Goal: Information Seeking & Learning: Learn about a topic

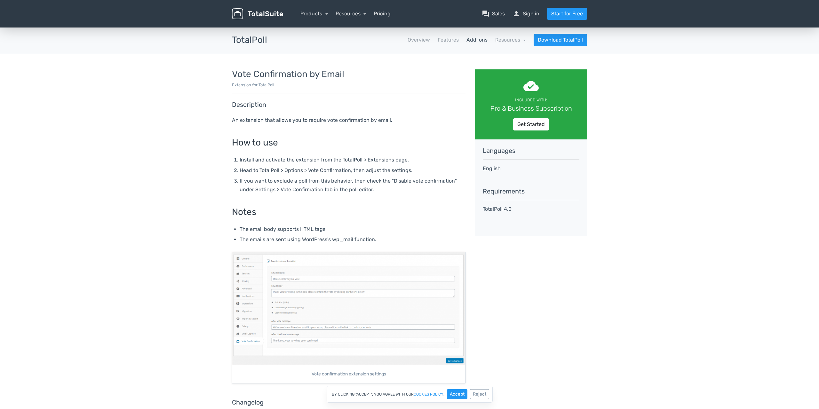
click at [311, 266] on img at bounding box center [348, 308] width 233 height 113
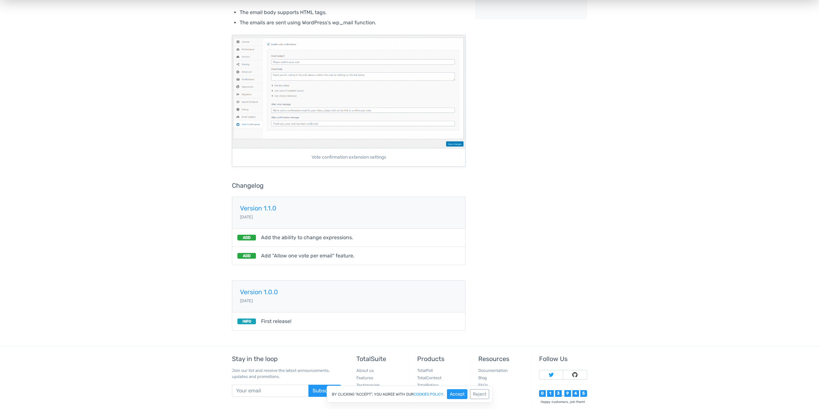
scroll to position [54, 0]
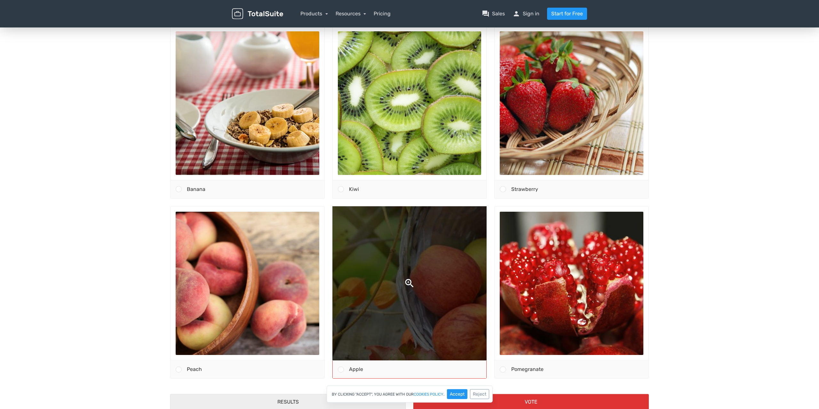
scroll to position [100, 0]
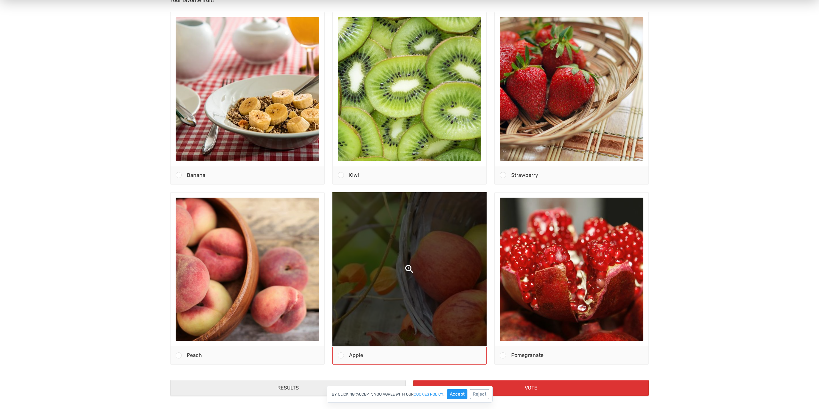
click at [410, 236] on img at bounding box center [409, 269] width 303 height 303
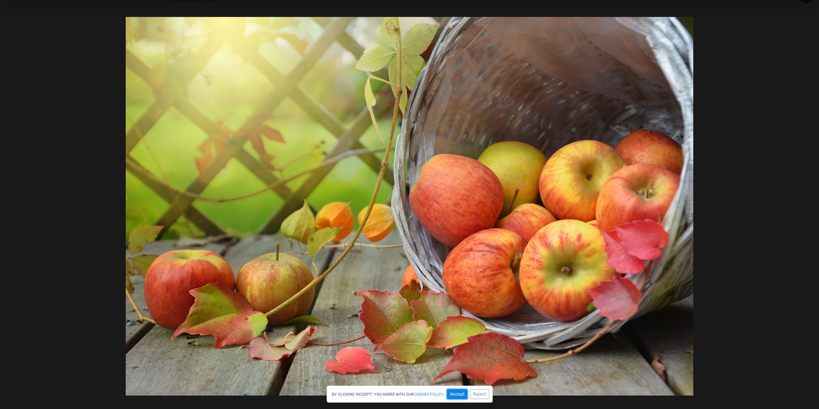
click at [460, 394] on button "Accept" at bounding box center [457, 394] width 20 height 10
click at [783, 46] on div at bounding box center [409, 206] width 819 height 445
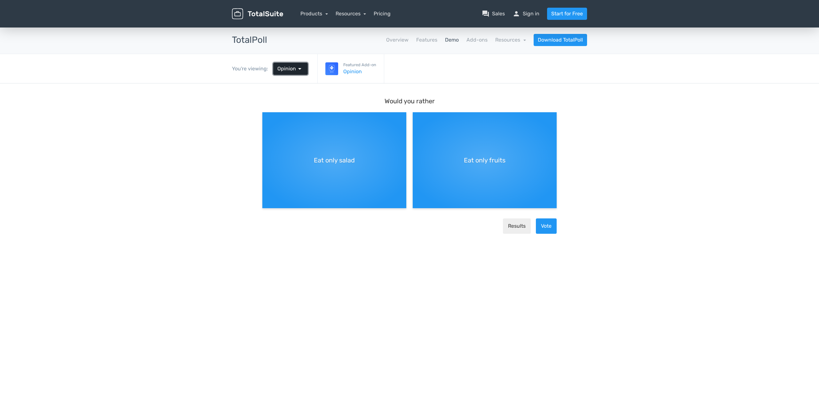
click at [297, 68] on span "arrow_drop_down" at bounding box center [300, 69] width 8 height 8
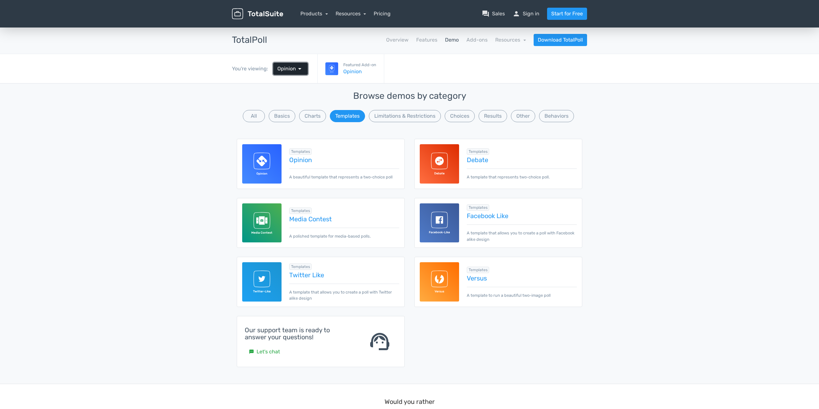
click at [300, 70] on span "arrow_drop_down" at bounding box center [300, 69] width 8 height 8
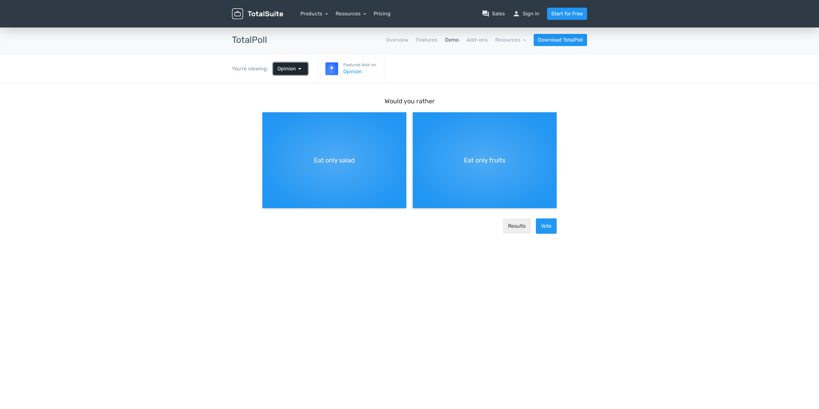
click at [299, 69] on span "arrow_drop_down" at bounding box center [300, 69] width 8 height 8
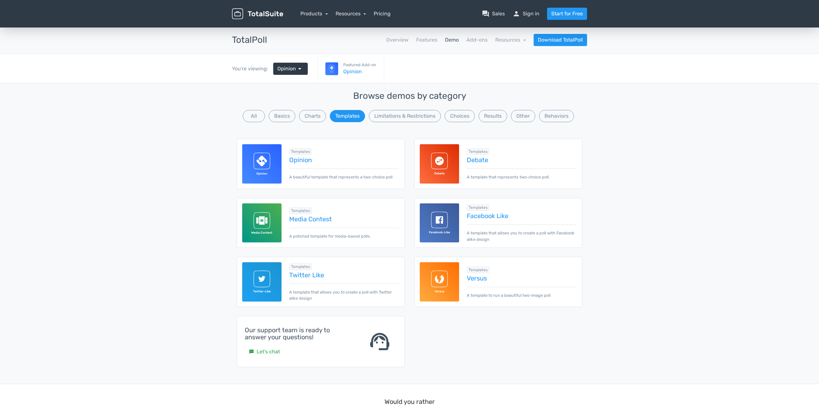
click at [451, 165] on img at bounding box center [439, 163] width 39 height 39
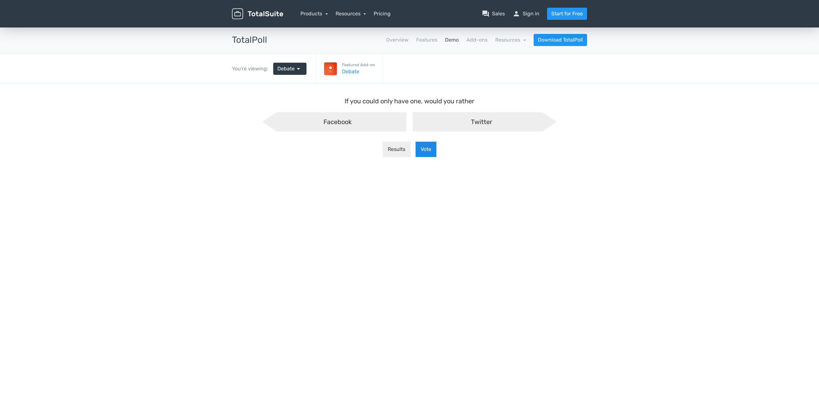
click at [426, 150] on button "Vote" at bounding box center [425, 149] width 21 height 15
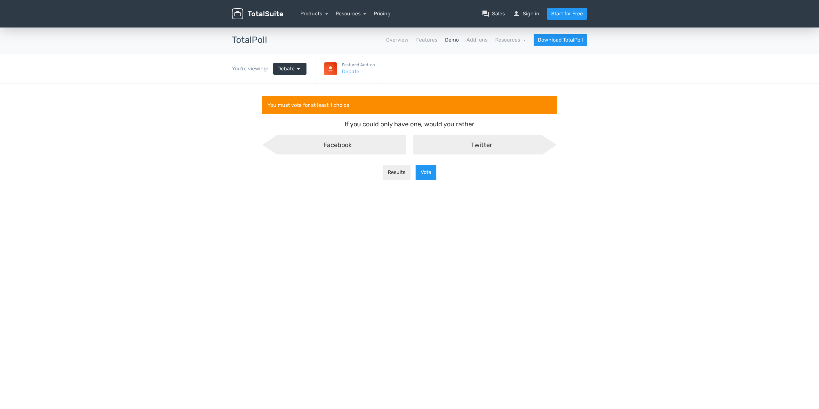
click at [481, 144] on span "Twitter" at bounding box center [481, 145] width 21 height 8
click at [412, 143] on input "Twitter" at bounding box center [409, 140] width 4 height 4
radio input "true"
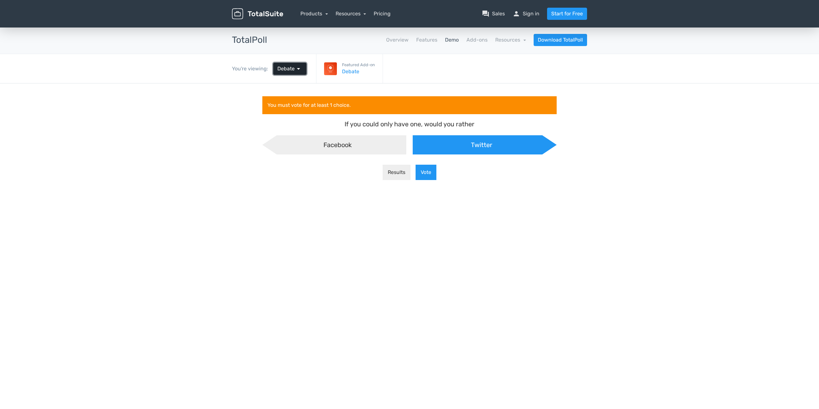
click at [295, 67] on span "arrow_drop_down" at bounding box center [299, 69] width 8 height 8
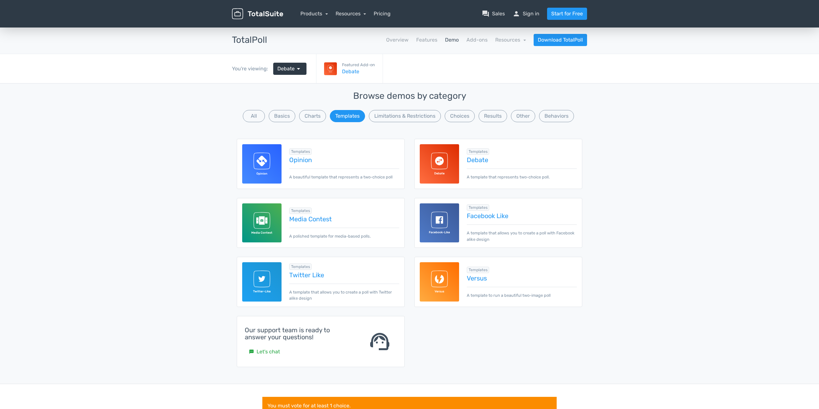
click at [442, 280] on img at bounding box center [439, 281] width 39 height 39
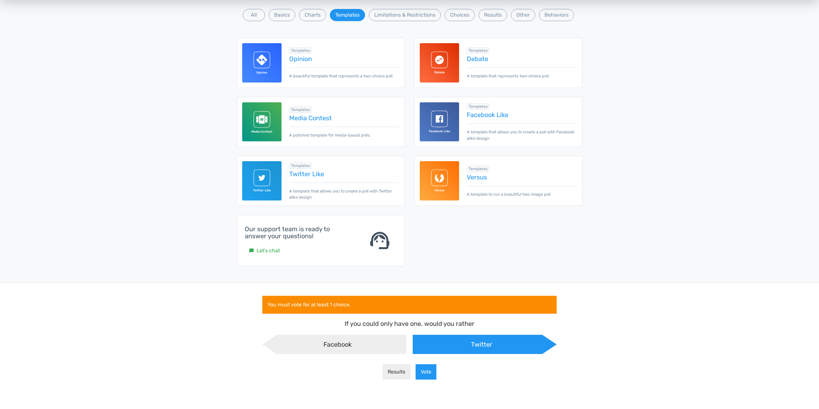
scroll to position [0, 0]
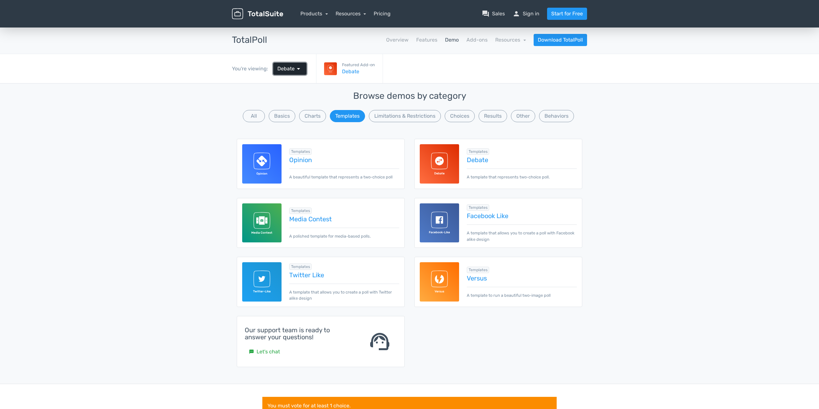
click at [299, 64] on link "Debate arrow_drop_down" at bounding box center [289, 69] width 33 height 12
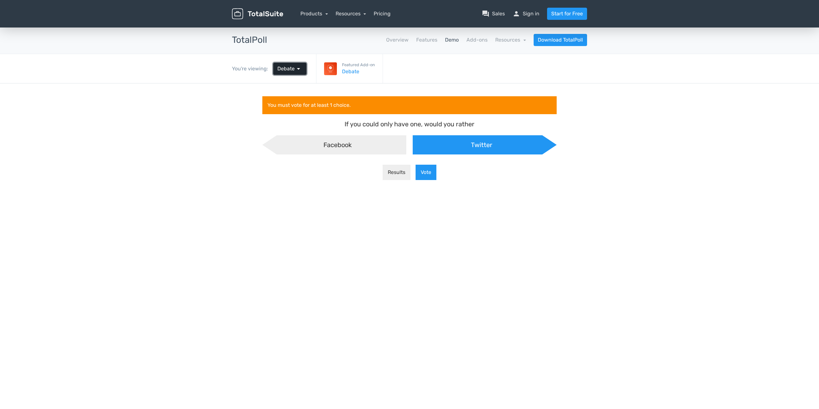
click at [299, 65] on link "Debate arrow_drop_down" at bounding box center [289, 69] width 33 height 12
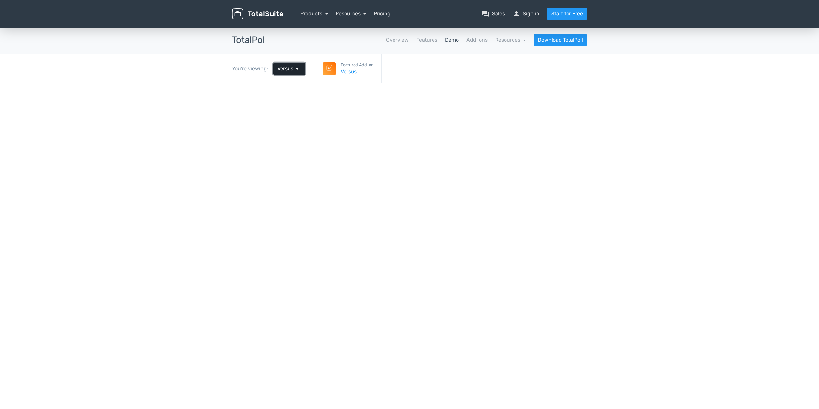
click at [298, 68] on span "arrow_drop_down" at bounding box center [297, 69] width 8 height 8
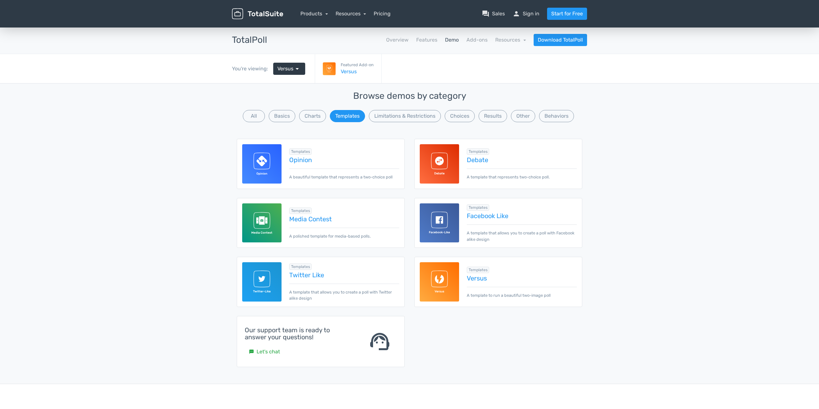
click at [269, 222] on img at bounding box center [261, 222] width 39 height 39
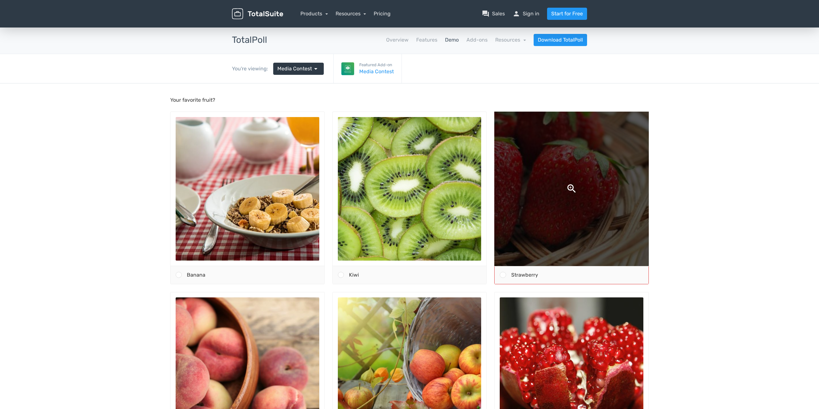
click at [580, 185] on img at bounding box center [571, 188] width 303 height 303
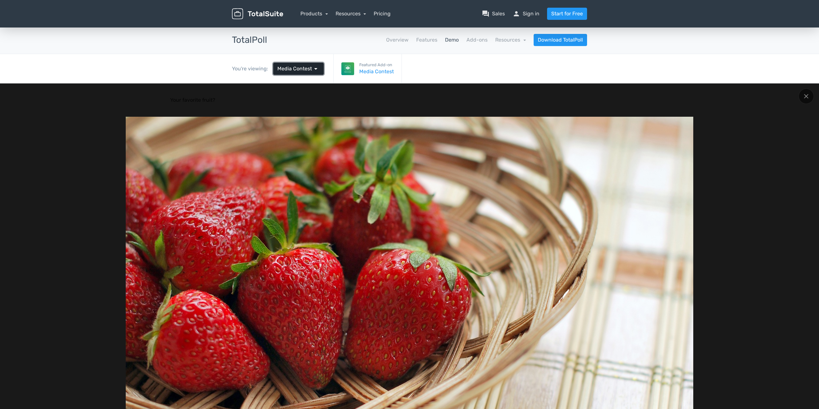
click at [313, 65] on span "arrow_drop_down" at bounding box center [316, 69] width 8 height 8
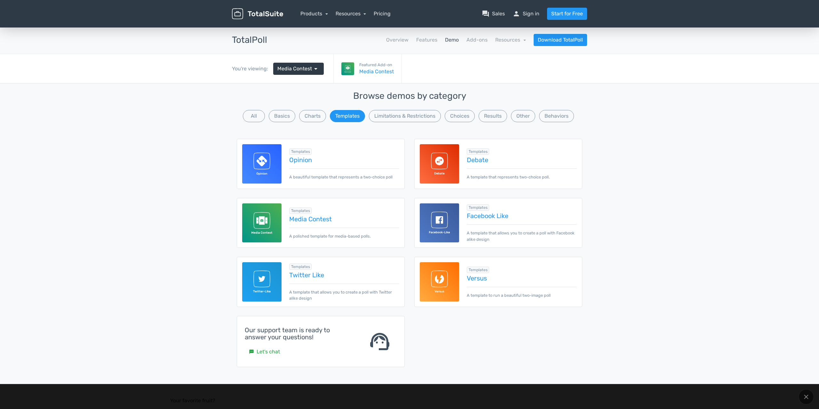
click at [262, 160] on img at bounding box center [261, 163] width 39 height 39
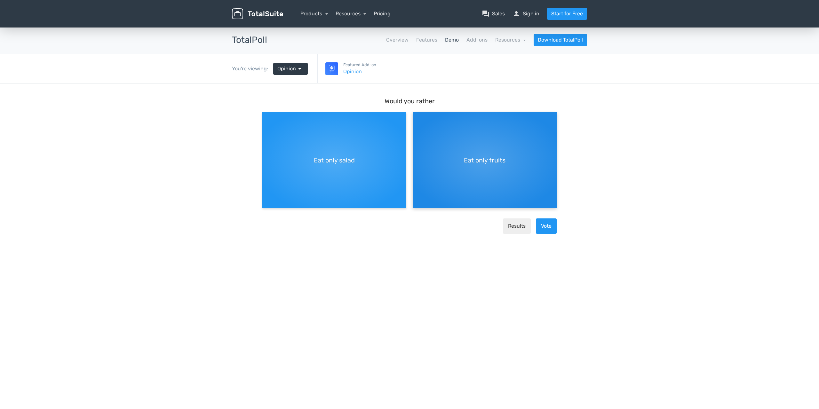
click at [473, 156] on span "Eat only fruits" at bounding box center [485, 160] width 42 height 10
click at [417, 120] on input "Eat only fruits" at bounding box center [415, 117] width 4 height 4
radio input "true"
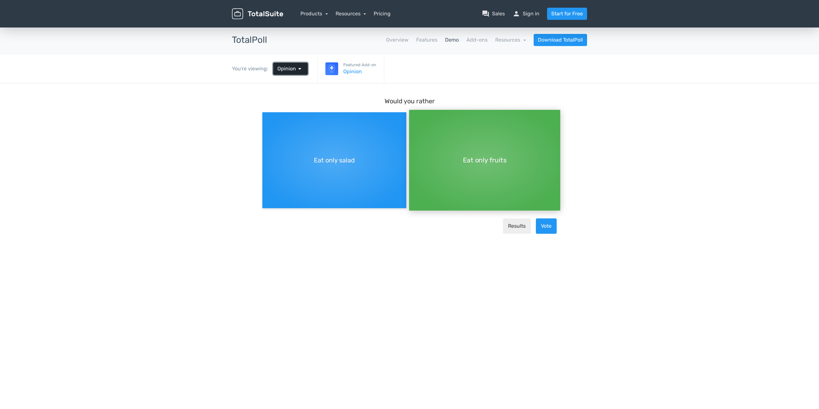
click at [296, 68] on span "arrow_drop_down" at bounding box center [300, 69] width 8 height 8
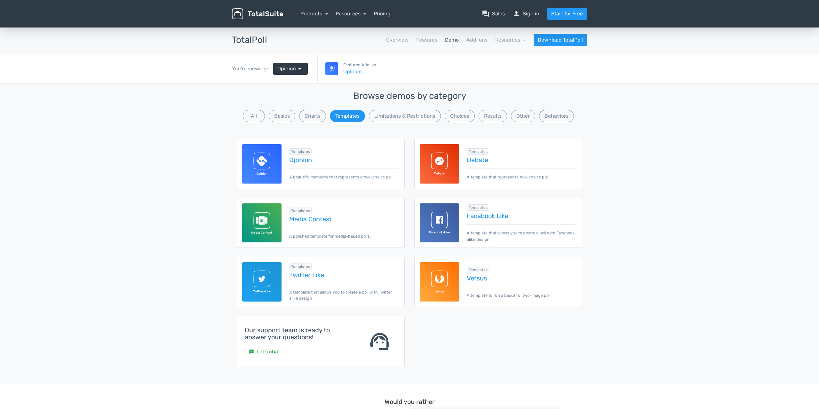
click at [445, 167] on img at bounding box center [439, 163] width 39 height 39
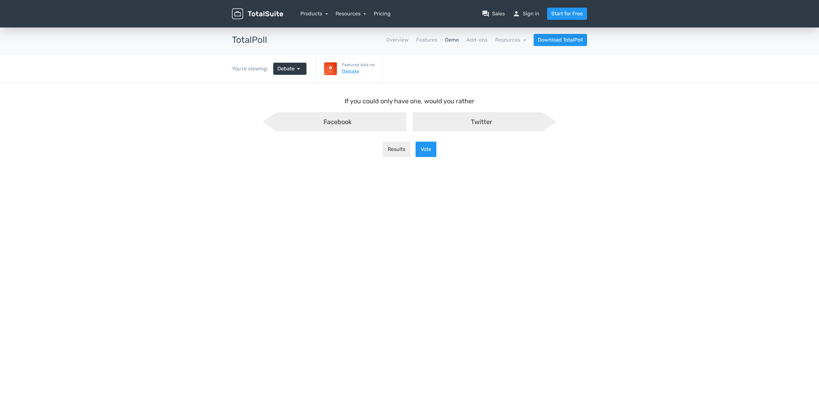
click at [331, 121] on span "Facebook" at bounding box center [337, 122] width 28 height 8
click at [273, 120] on input "Facebook" at bounding box center [271, 117] width 4 height 4
radio input "true"
click at [482, 122] on span "Twitter" at bounding box center [481, 122] width 21 height 8
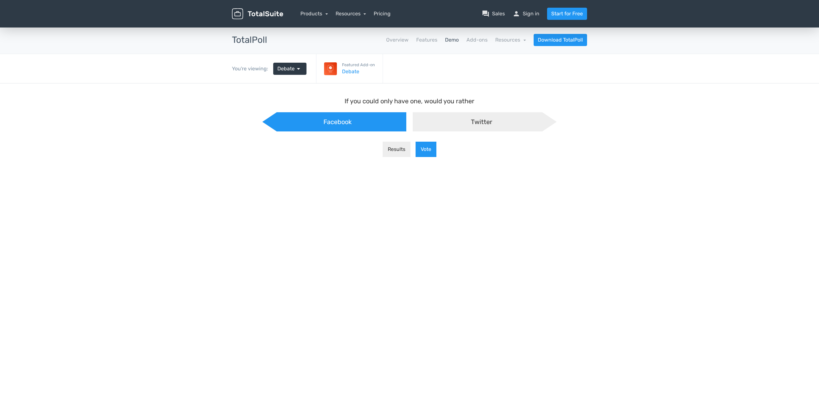
click at [412, 120] on input "Twitter" at bounding box center [409, 117] width 4 height 4
radio input "true"
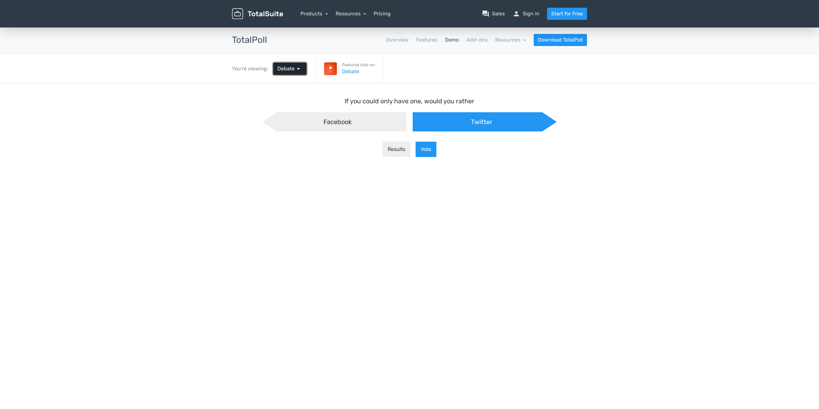
click at [297, 69] on span "arrow_drop_down" at bounding box center [299, 69] width 8 height 8
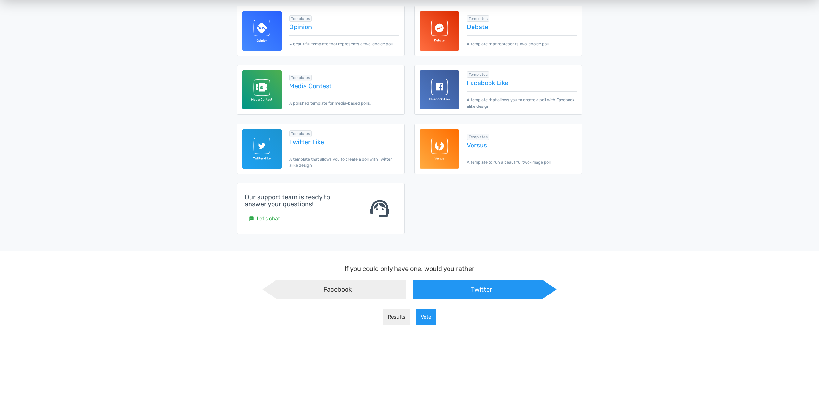
scroll to position [0, 0]
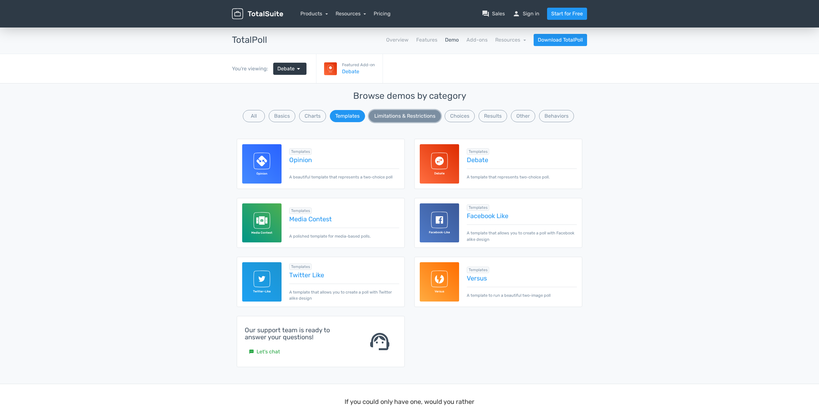
click at [413, 118] on button "Limitations & Restrictions" at bounding box center [405, 116] width 72 height 12
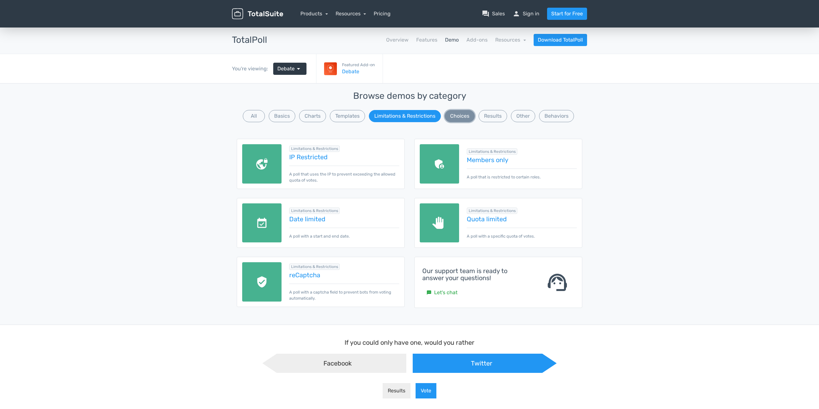
click at [461, 115] on button "Choices" at bounding box center [460, 116] width 30 height 12
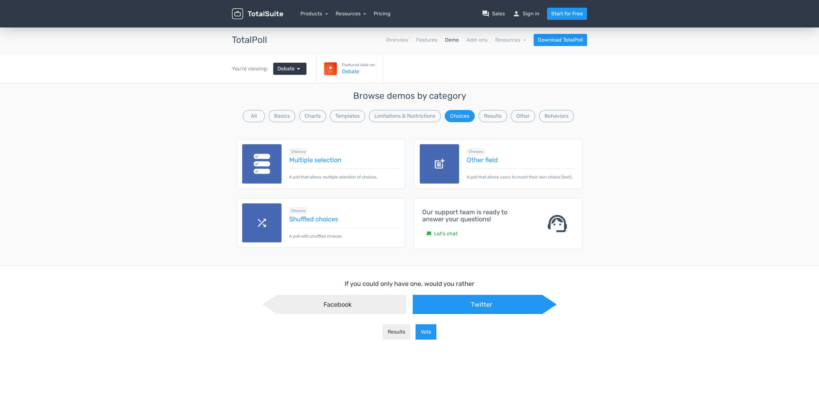
click at [280, 165] on img at bounding box center [261, 163] width 39 height 39
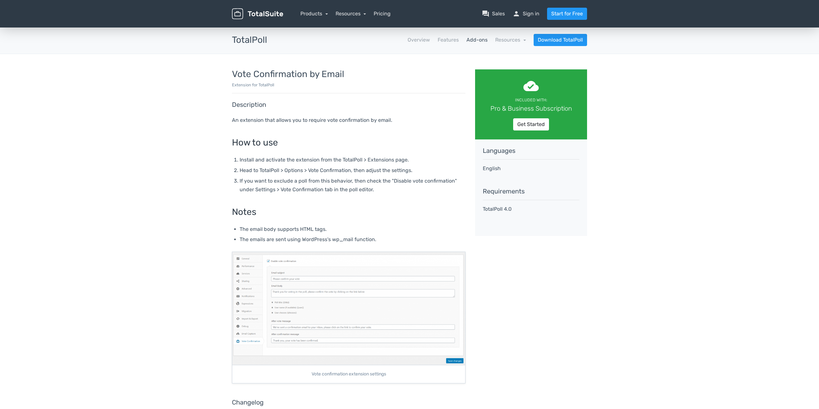
click at [260, 298] on img at bounding box center [348, 308] width 233 height 113
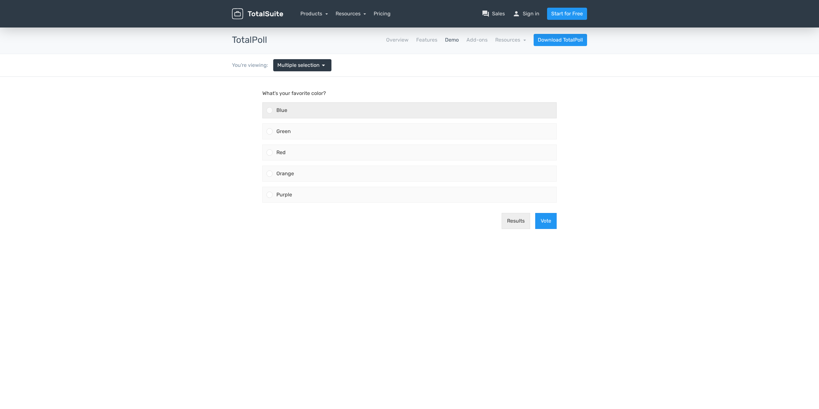
click at [285, 108] on span "Blue" at bounding box center [281, 110] width 11 height 6
click at [270, 110] on input "Blue" at bounding box center [270, 110] width 0 height 0
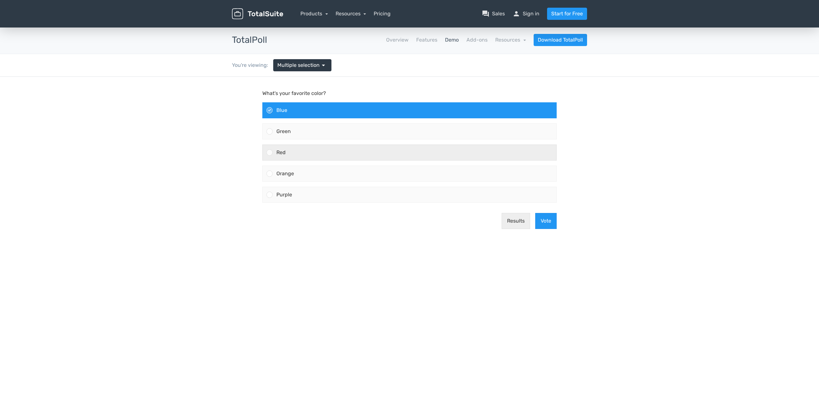
click at [282, 151] on span "Red" at bounding box center [280, 152] width 9 height 6
click at [270, 153] on input "Red" at bounding box center [270, 153] width 0 height 0
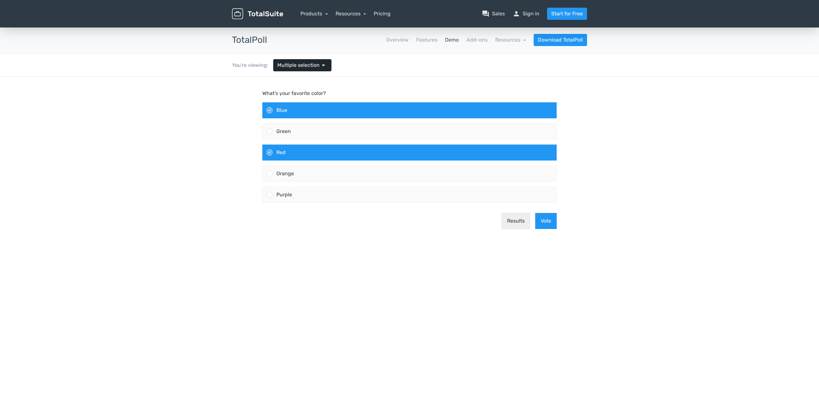
click at [305, 66] on span "Multiple selection" at bounding box center [298, 65] width 42 height 8
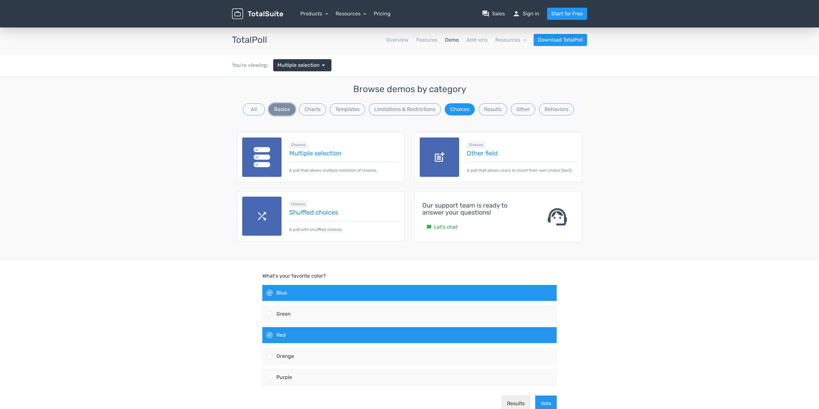
click at [283, 109] on button "Basics" at bounding box center [282, 109] width 27 height 12
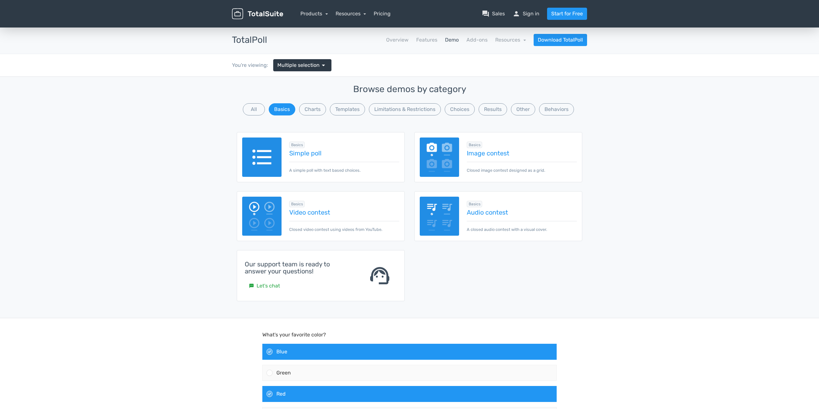
click at [450, 144] on div "Basics Image contest Closed image contest designed as a grid." at bounding box center [498, 157] width 168 height 50
click at [484, 150] on link "Image contest" at bounding box center [522, 153] width 110 height 7
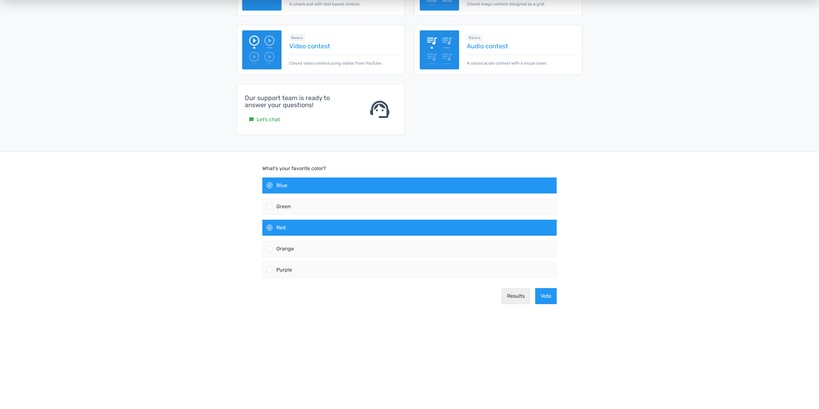
scroll to position [165, 0]
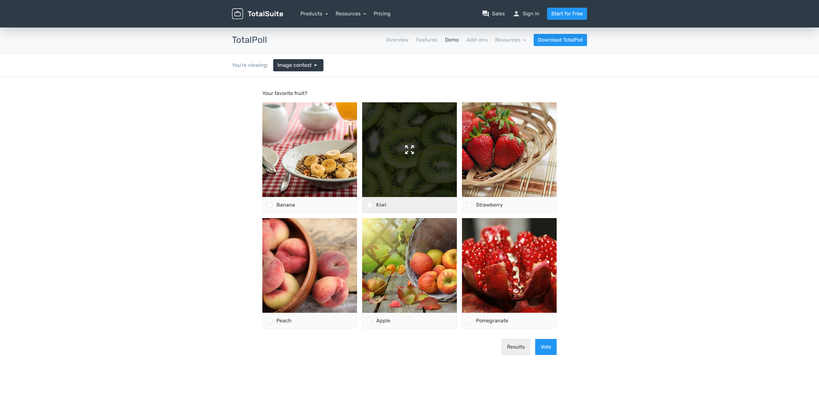
click at [408, 143] on img at bounding box center [409, 149] width 95 height 95
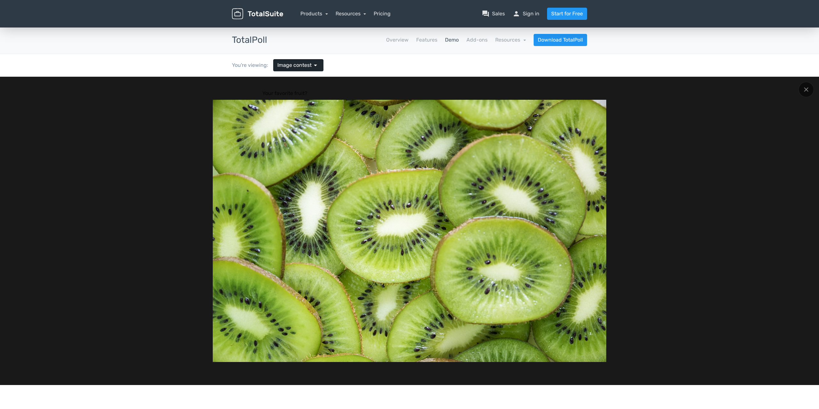
click at [310, 64] on span "Image contest" at bounding box center [294, 65] width 34 height 8
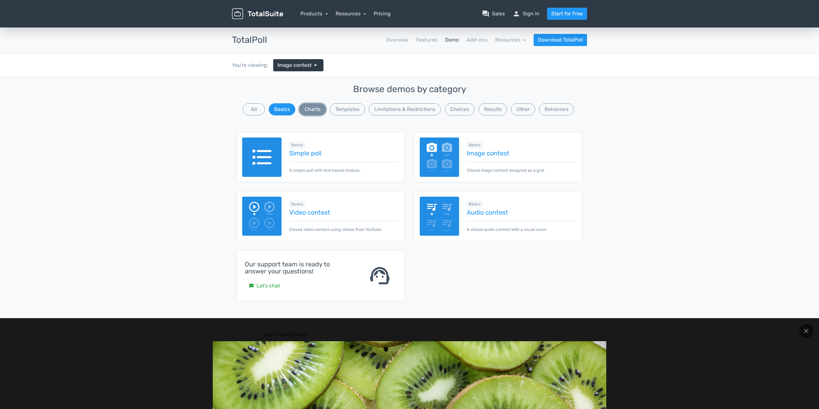
click at [313, 108] on button "Charts" at bounding box center [312, 109] width 27 height 12
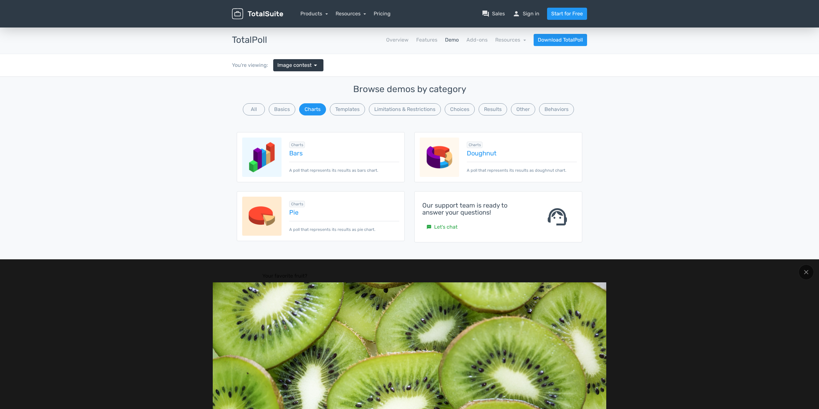
click at [262, 158] on img at bounding box center [261, 157] width 39 height 39
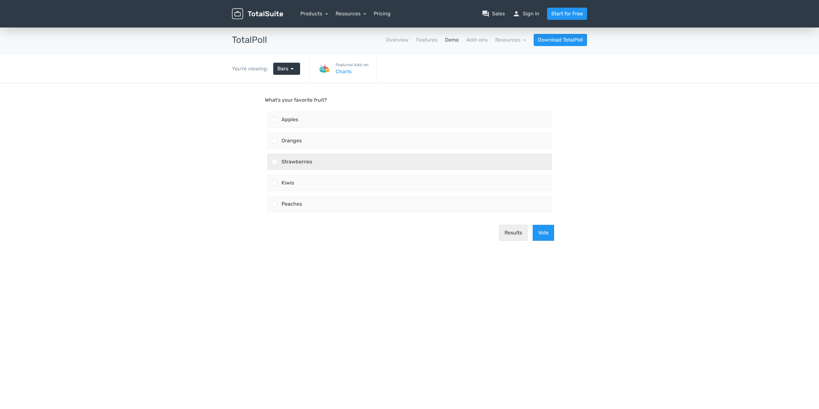
click at [293, 160] on span "Strawberries" at bounding box center [296, 162] width 31 height 6
click at [275, 162] on input "Strawberries" at bounding box center [275, 162] width 0 height 0
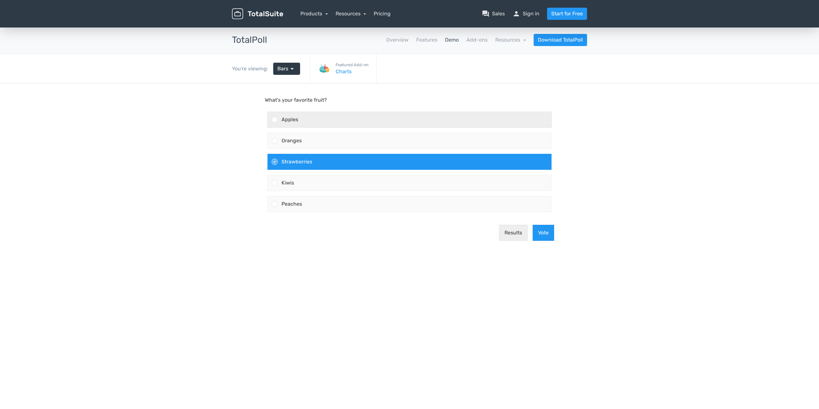
click at [295, 118] on span "Apples" at bounding box center [289, 119] width 17 height 6
click at [275, 120] on input "Apples" at bounding box center [275, 120] width 0 height 0
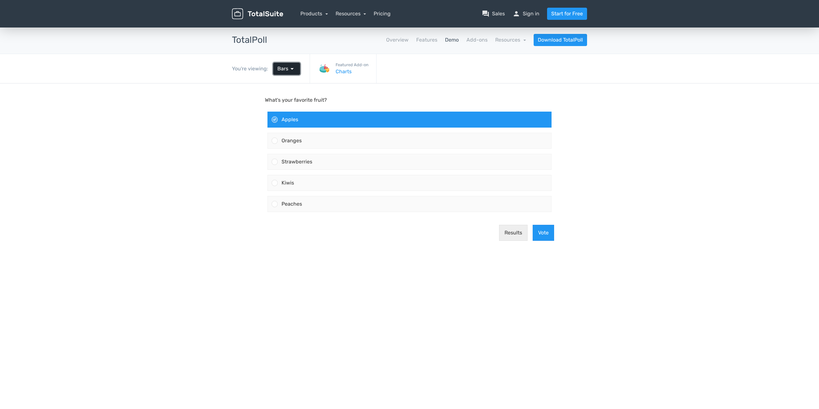
click at [292, 69] on span "arrow_drop_down" at bounding box center [292, 69] width 8 height 8
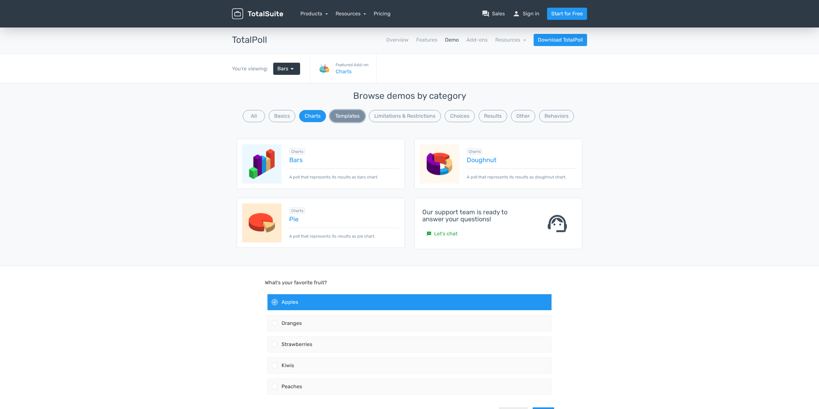
click at [347, 117] on button "Templates" at bounding box center [347, 116] width 35 height 12
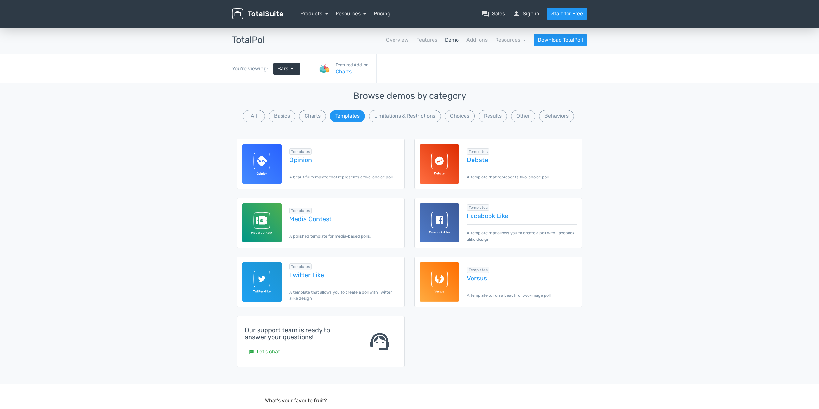
click at [438, 284] on img at bounding box center [439, 281] width 39 height 39
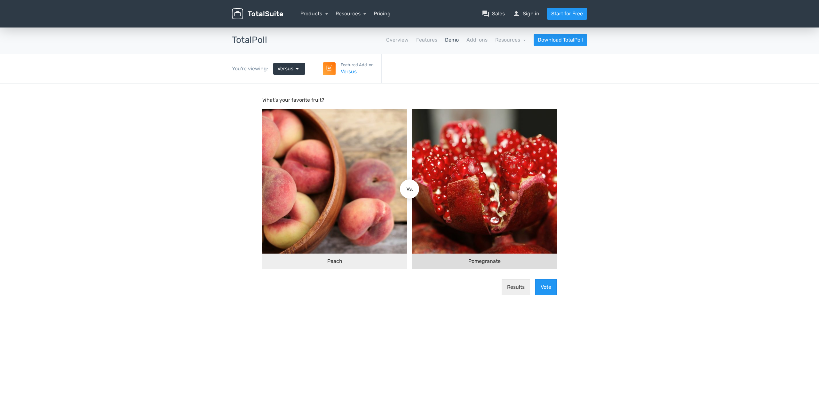
click at [468, 174] on img at bounding box center [484, 181] width 145 height 145
click at [415, 189] on input "Pomegranate" at bounding box center [415, 189] width 0 height 0
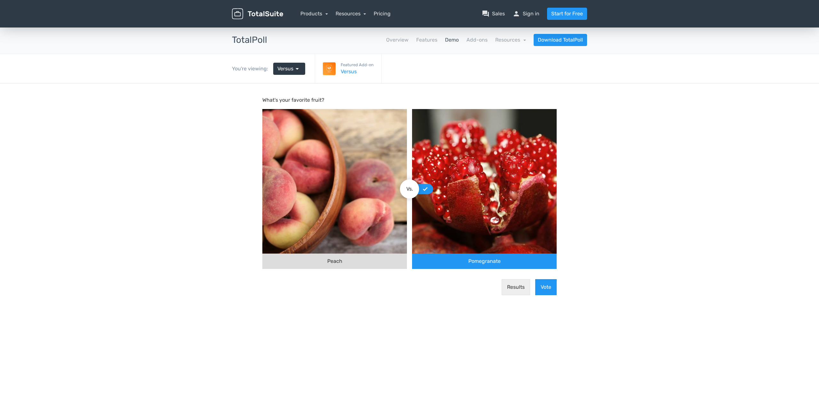
click at [329, 192] on img at bounding box center [334, 181] width 145 height 145
click at [404, 189] on input "Peach" at bounding box center [404, 189] width 0 height 0
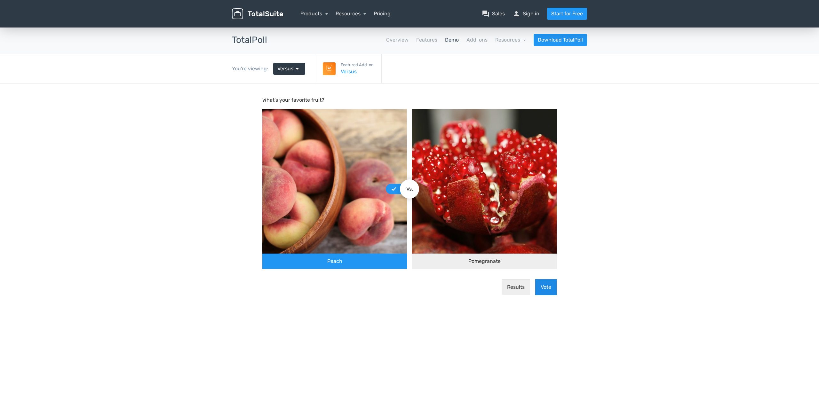
click at [547, 287] on button "Vote" at bounding box center [545, 287] width 21 height 16
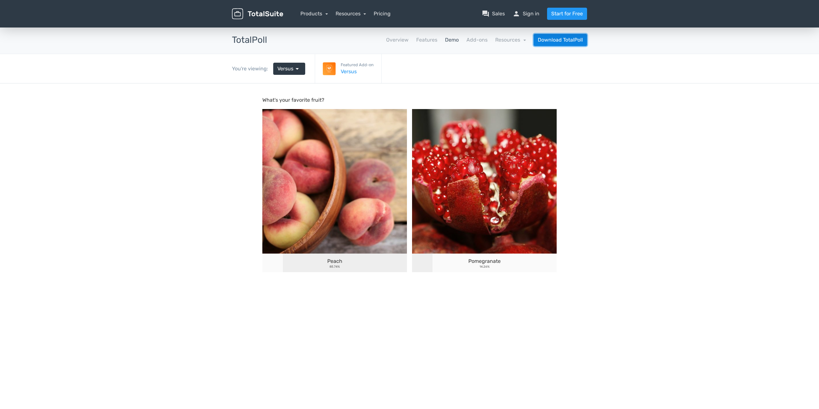
click at [568, 40] on link "Download TotalPoll" at bounding box center [559, 40] width 53 height 12
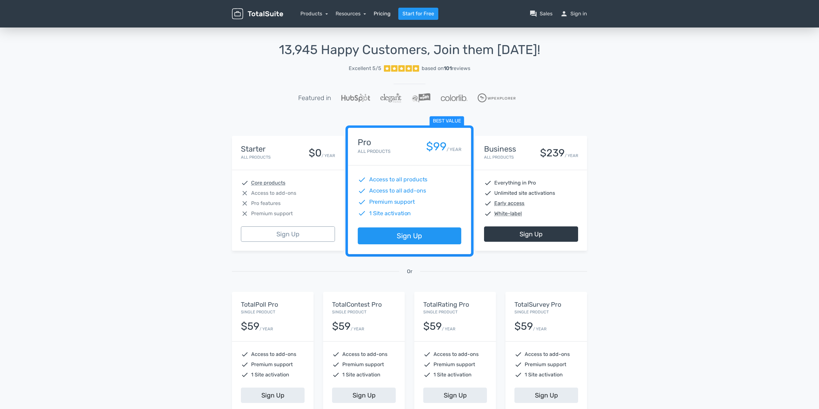
click at [387, 12] on link "Pricing" at bounding box center [382, 14] width 17 height 8
click at [356, 13] on link "Resources" at bounding box center [350, 14] width 31 height 6
click at [364, 66] on link "school Documentation" at bounding box center [369, 68] width 67 height 18
